Goal: Transaction & Acquisition: Obtain resource

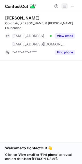
click at [65, 5] on span at bounding box center [64, 6] width 4 height 4
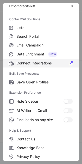
scroll to position [3, 0]
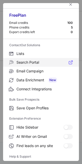
click at [24, 63] on span "Search Portal" at bounding box center [44, 62] width 56 height 5
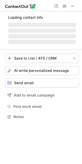
scroll to position [119, 82]
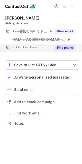
click at [63, 48] on button "Find phone" at bounding box center [65, 47] width 20 height 5
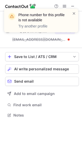
scroll to position [111, 82]
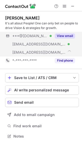
scroll to position [132, 82]
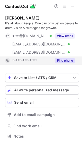
click at [60, 60] on button "Find phone" at bounding box center [65, 60] width 20 height 5
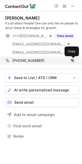
click at [73, 60] on span at bounding box center [72, 60] width 4 height 4
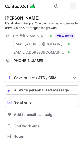
click at [71, 6] on span at bounding box center [72, 6] width 4 height 4
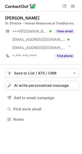
scroll to position [115, 82]
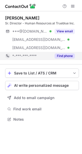
click at [64, 55] on button "Find phone" at bounding box center [65, 55] width 20 height 5
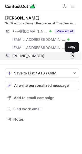
click at [73, 55] on span at bounding box center [72, 56] width 4 height 4
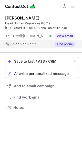
scroll to position [104, 82]
click at [62, 43] on button "Find phone" at bounding box center [65, 44] width 20 height 5
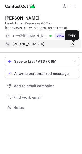
click at [73, 42] on span at bounding box center [72, 44] width 4 height 4
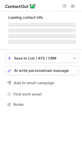
scroll to position [3, 3]
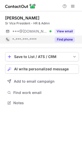
click at [69, 41] on button "Find phone" at bounding box center [65, 39] width 20 height 5
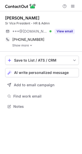
scroll to position [103, 82]
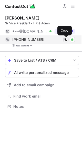
click at [67, 39] on span at bounding box center [66, 39] width 4 height 4
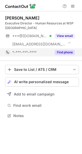
scroll to position [112, 82]
click at [66, 51] on button "Find phone" at bounding box center [65, 52] width 20 height 5
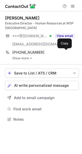
scroll to position [115, 82]
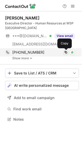
click at [67, 52] on span at bounding box center [66, 52] width 4 height 4
